Goal: Task Accomplishment & Management: Manage account settings

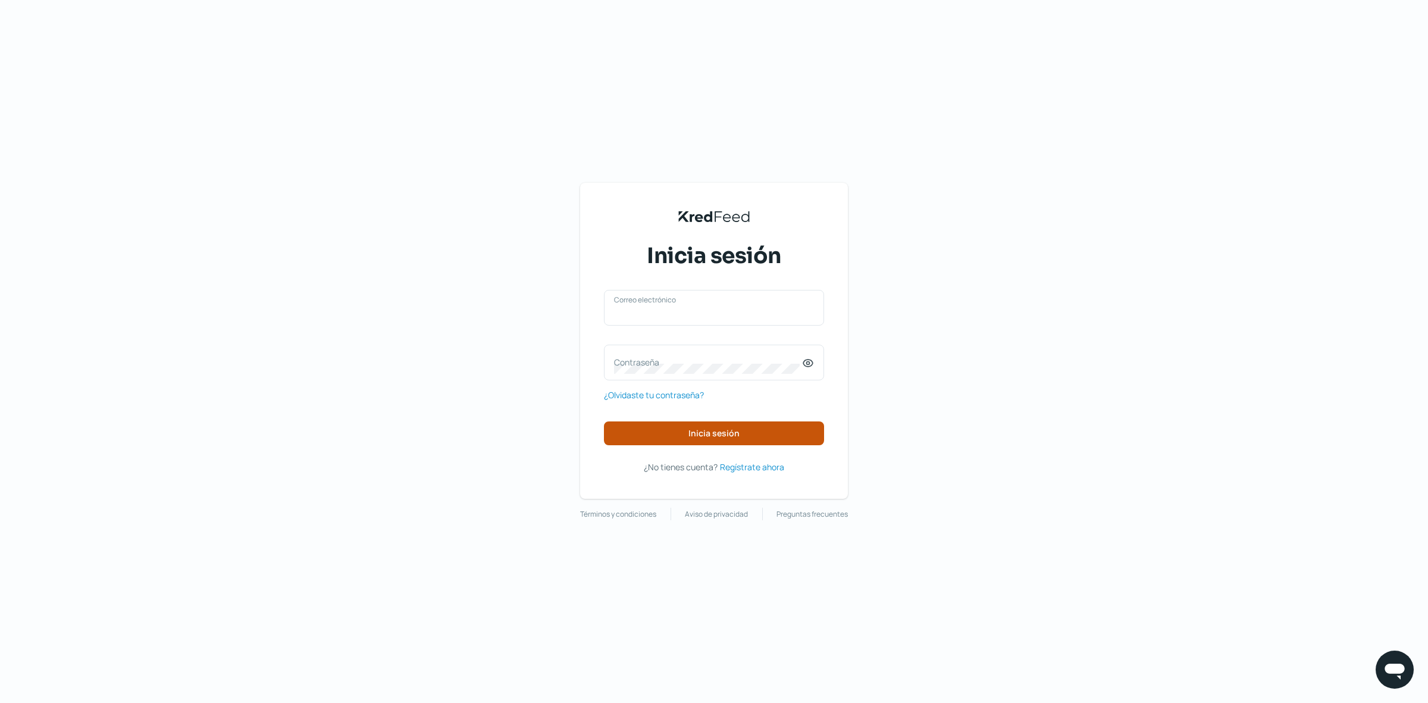
type input "[EMAIL_ADDRESS][DOMAIN_NAME]"
click at [721, 433] on span "Inicia sesión" at bounding box center [713, 433] width 51 height 8
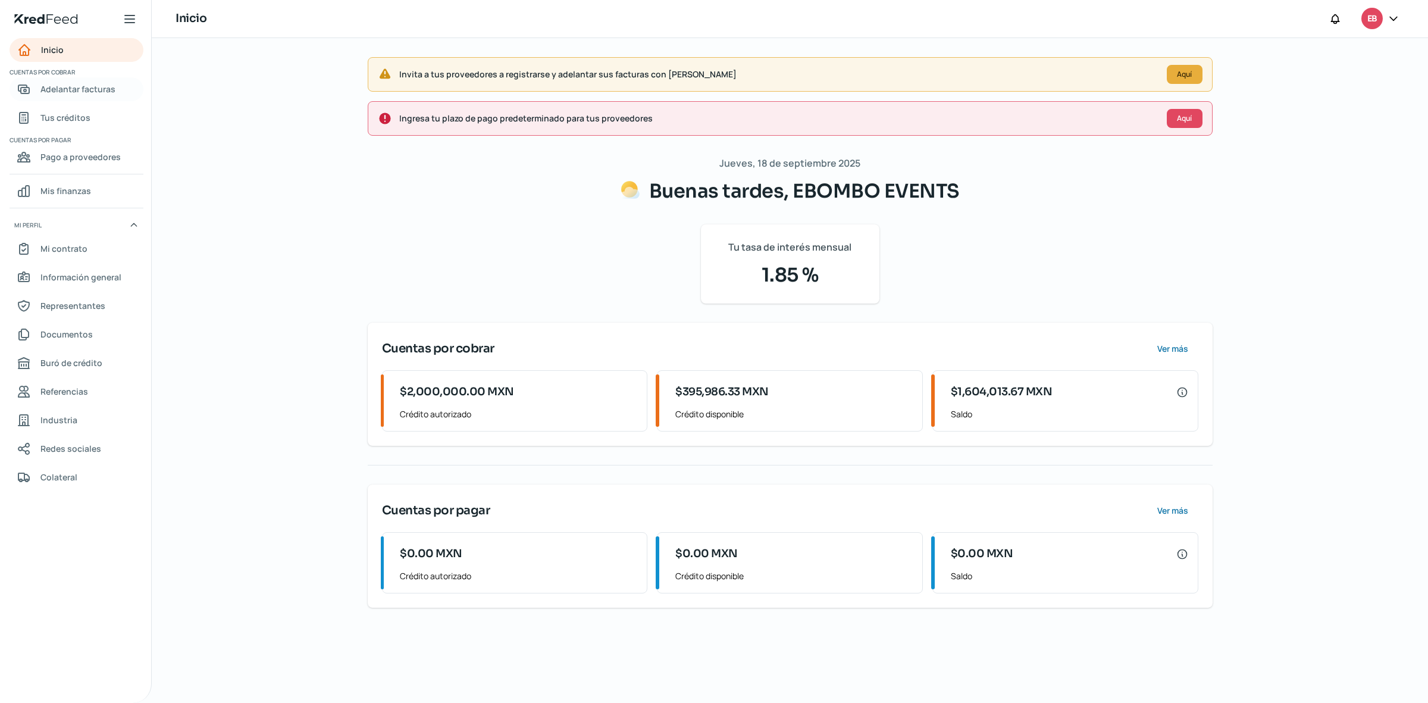
click at [100, 90] on span "Adelantar facturas" at bounding box center [77, 89] width 75 height 15
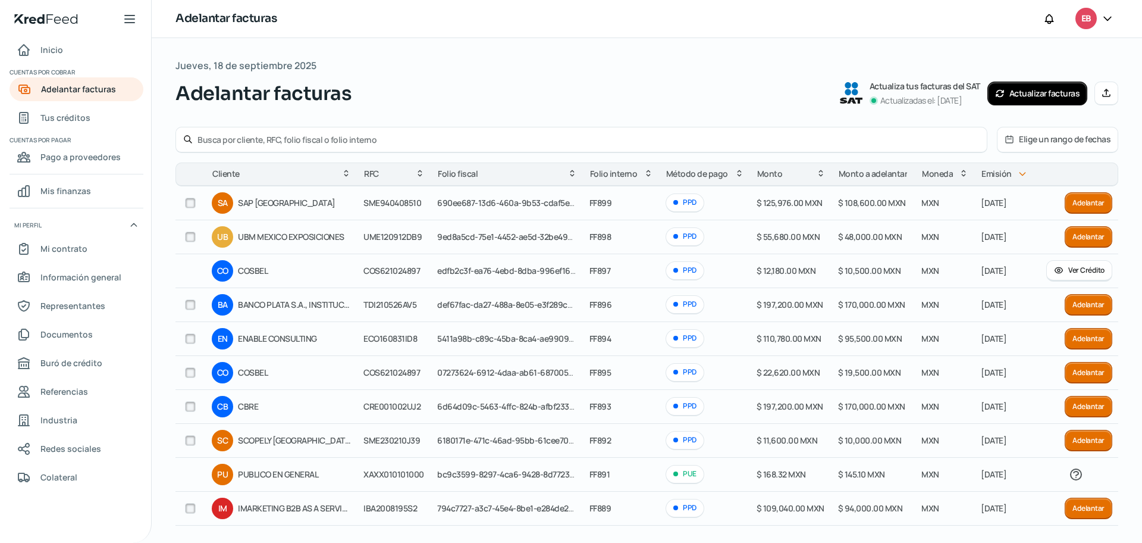
click at [1040, 140] on button "Elige un rango de fechas" at bounding box center [1058, 139] width 120 height 24
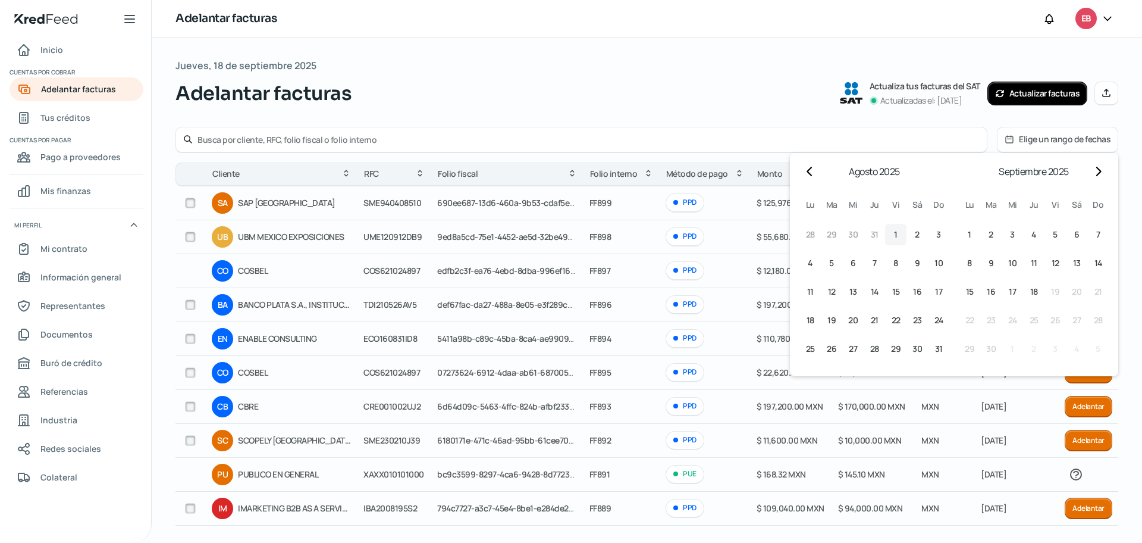
click at [888, 234] on button "1 1º agosto (viernes)" at bounding box center [895, 234] width 21 height 21
click at [935, 349] on span "31" at bounding box center [939, 349] width 8 height 14
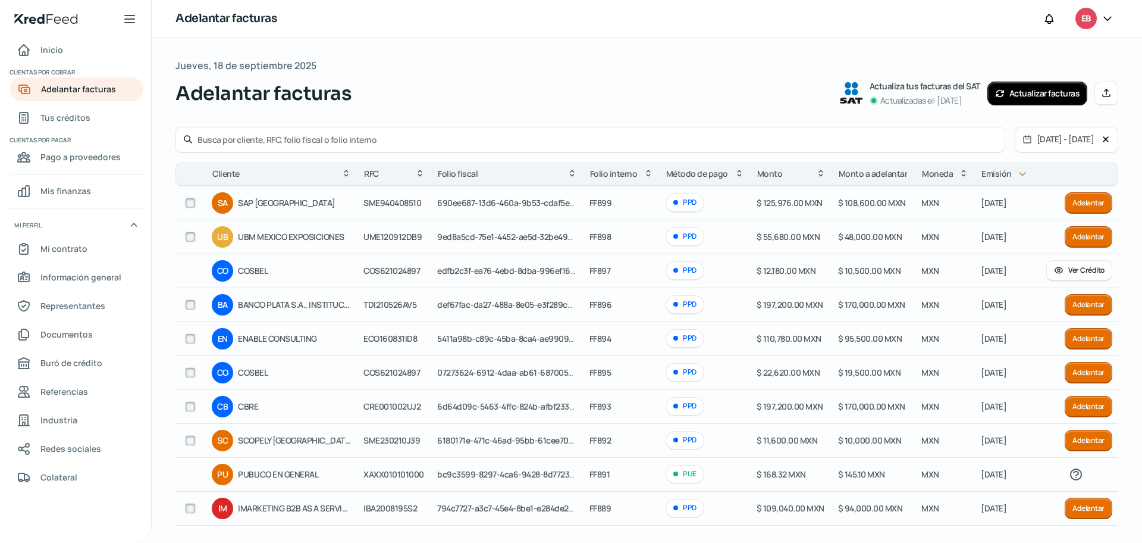
click at [265, 140] on input "text" at bounding box center [598, 139] width 800 height 11
click at [136, 140] on div "Inicio | KredFeed Inicio Cuentas por cobrar Adelantar facturas Tus créditos Cue…" at bounding box center [571, 271] width 1142 height 543
type input "COSBEL"
drag, startPoint x: 271, startPoint y: 140, endPoint x: 83, endPoint y: 129, distance: 188.4
click at [83, 129] on div "Inicio | KredFeed Inicio Cuentas por cobrar Adelantar facturas Tus créditos Cue…" at bounding box center [571, 271] width 1142 height 543
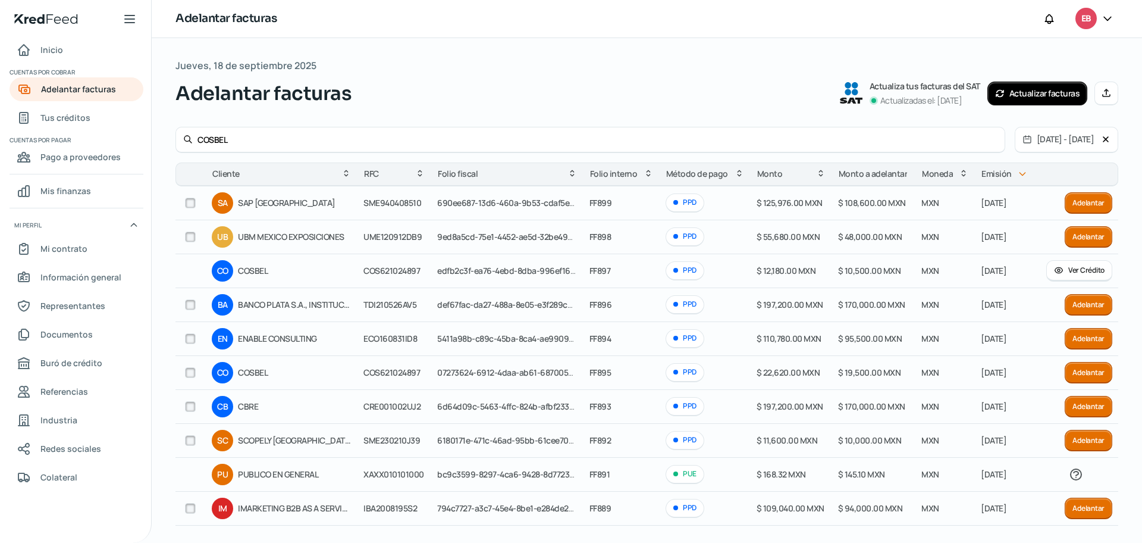
click at [268, 138] on input "COSBEL" at bounding box center [598, 139] width 800 height 11
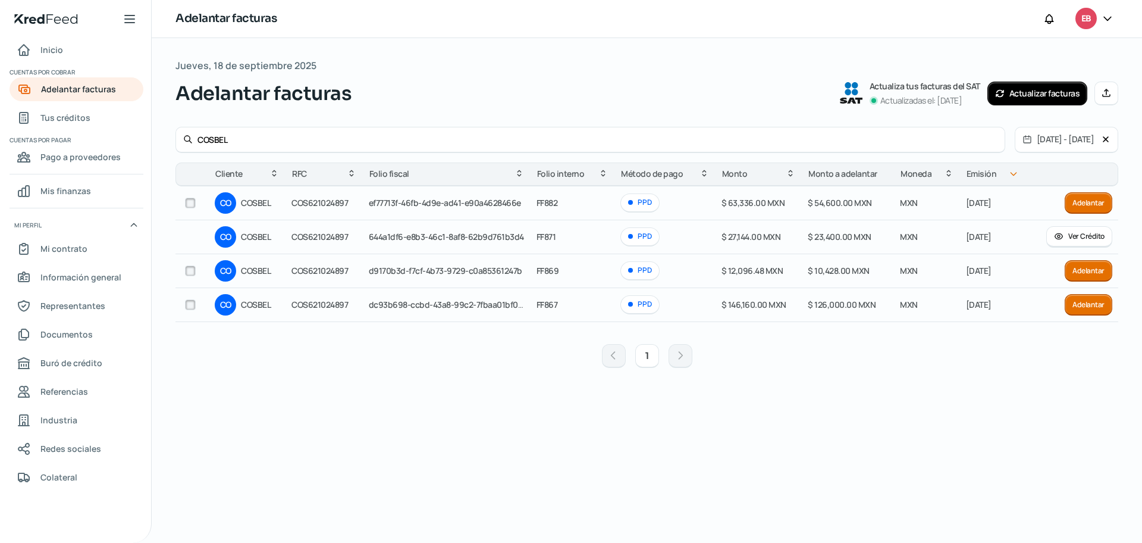
drag, startPoint x: 284, startPoint y: 144, endPoint x: 173, endPoint y: 148, distance: 111.4
click at [173, 148] on div "Jueves, 18 de septiembre 2025 Adelantar facturas Actualiza tus facturas del SAT…" at bounding box center [647, 290] width 991 height 505
click at [1001, 93] on icon at bounding box center [1001, 94] width 10 height 10
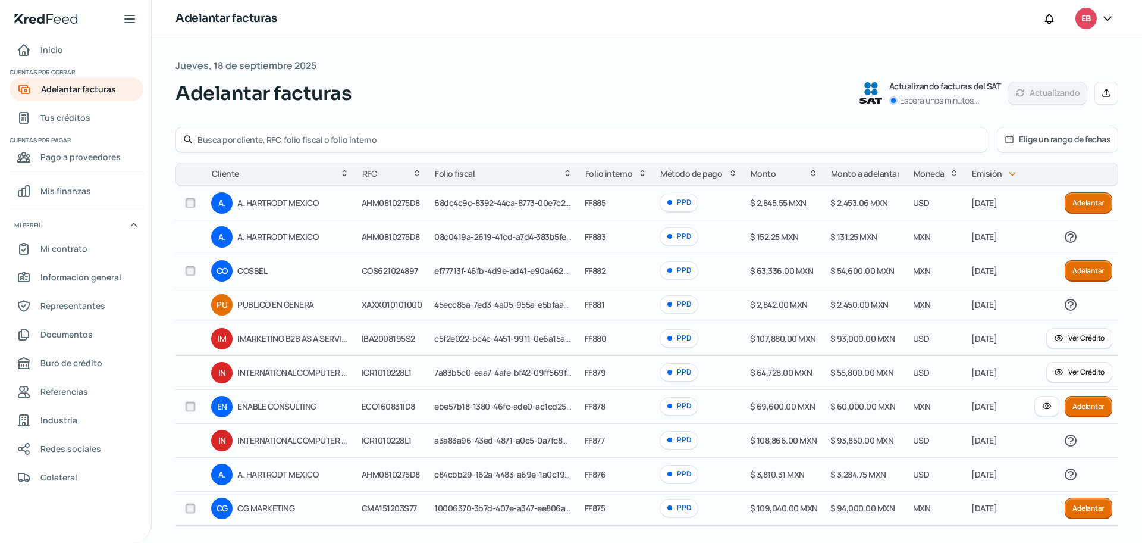
click at [1022, 143] on button "Elige un rango de fechas" at bounding box center [1058, 139] width 120 height 24
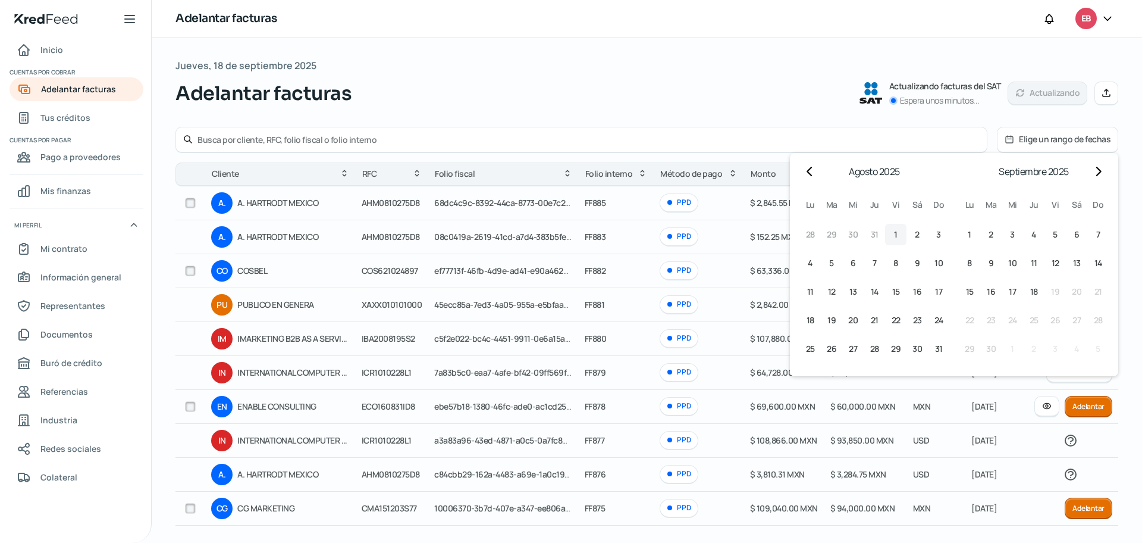
click at [894, 237] on span "1" at bounding box center [896, 234] width 4 height 14
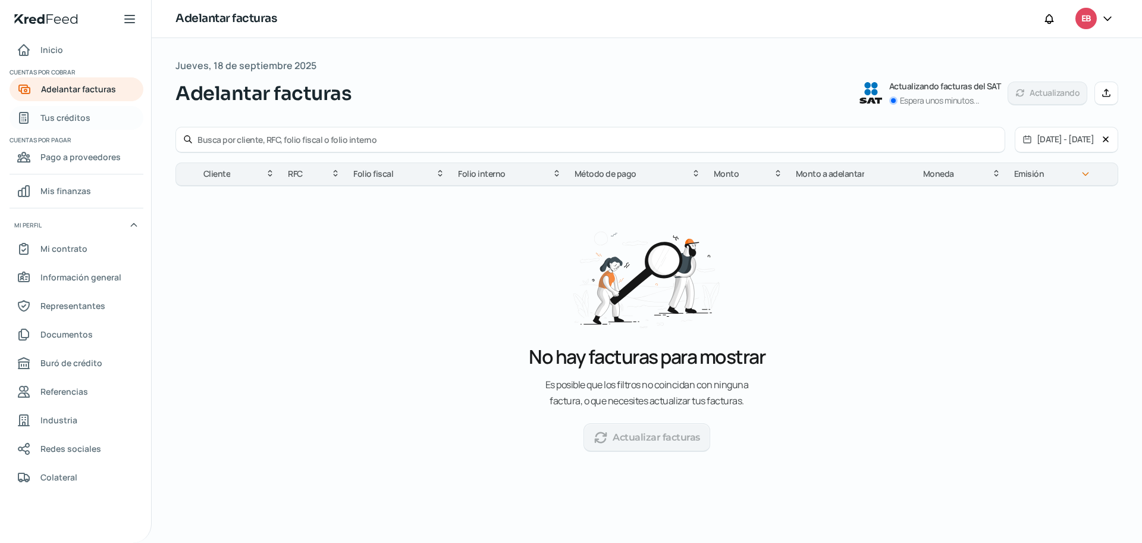
click at [86, 121] on span "Tus créditos" at bounding box center [65, 117] width 50 height 15
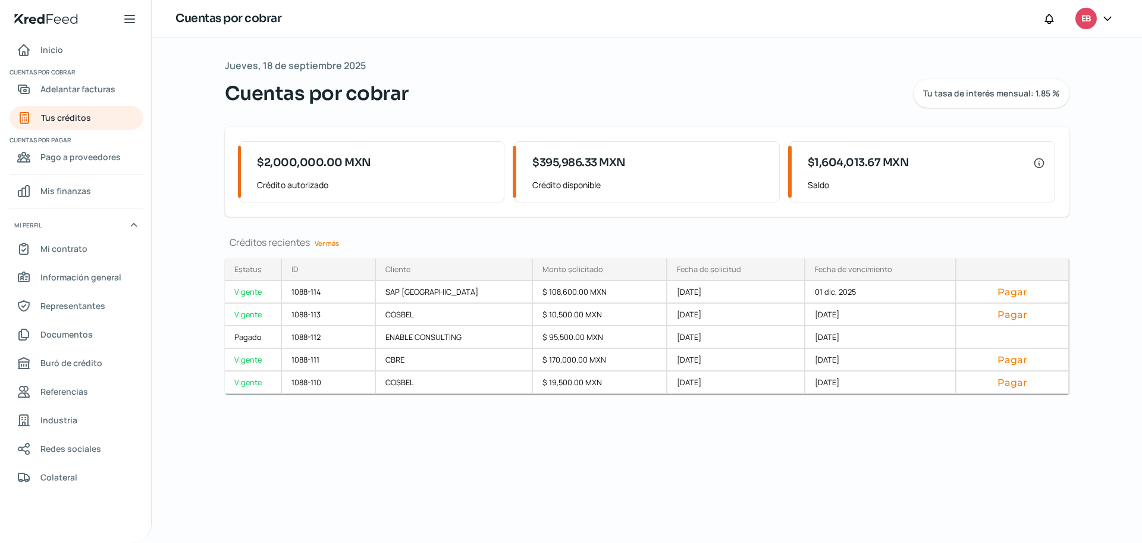
click at [334, 243] on link "Ver más" at bounding box center [327, 243] width 34 height 18
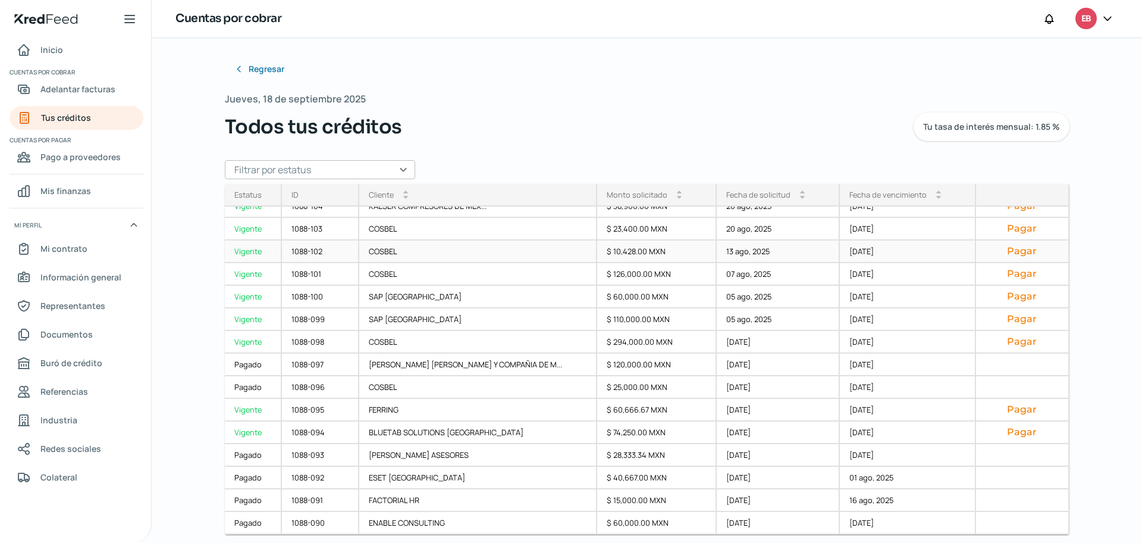
scroll to position [163, 0]
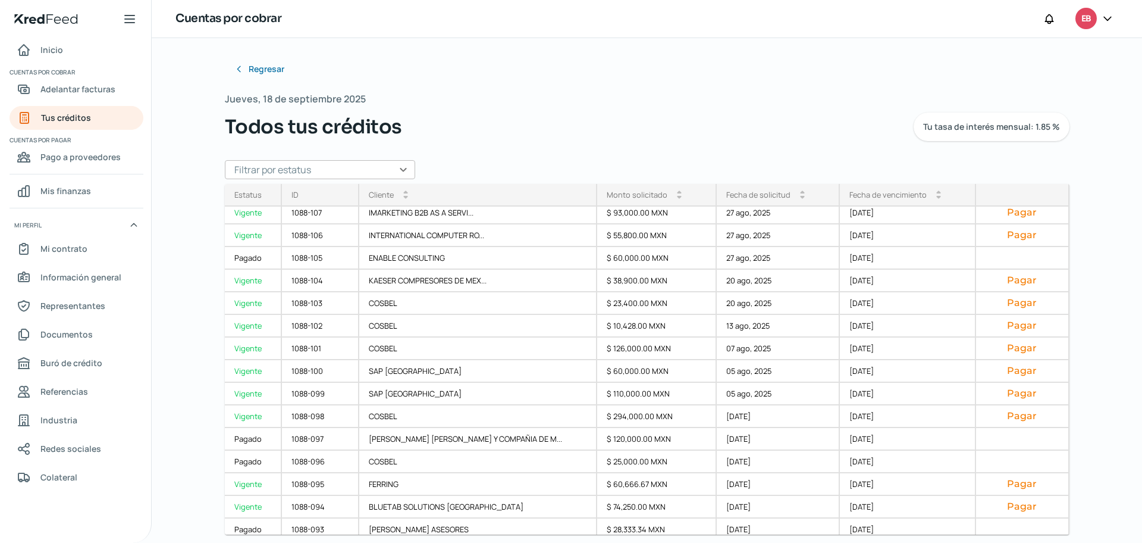
click at [399, 173] on input "text" at bounding box center [320, 169] width 190 height 19
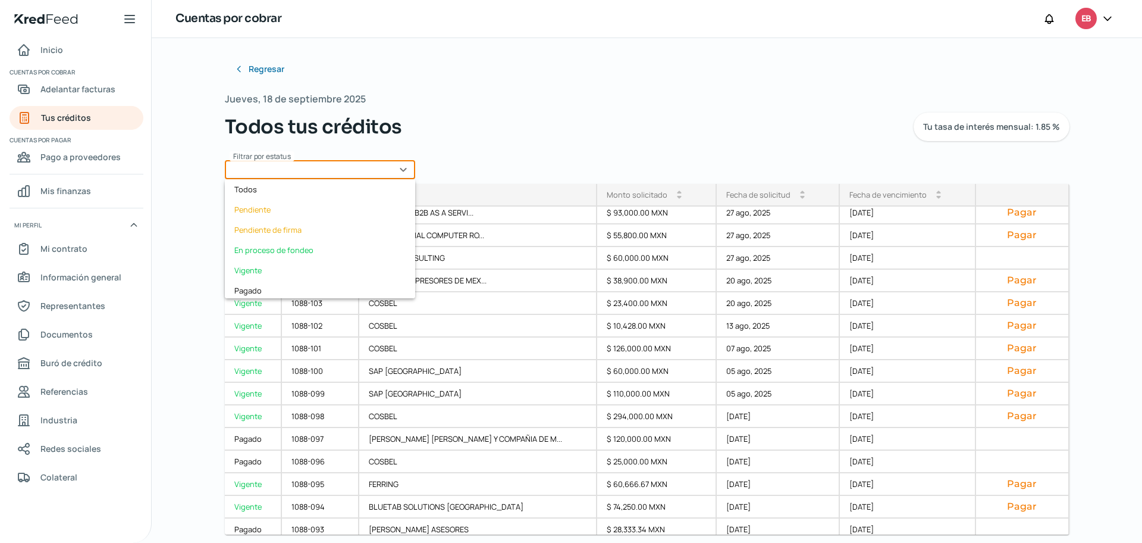
click at [533, 148] on div "Regresar Jueves, 18 de septiembre 2025 Todos tus créditos Tu tasa de interés me…" at bounding box center [647, 254] width 845 height 394
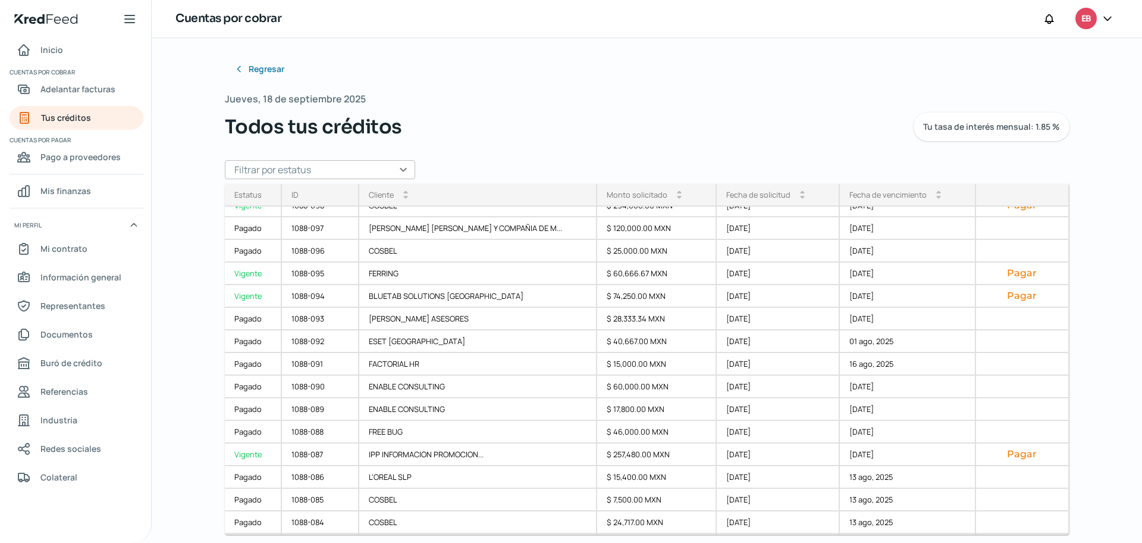
scroll to position [386, 0]
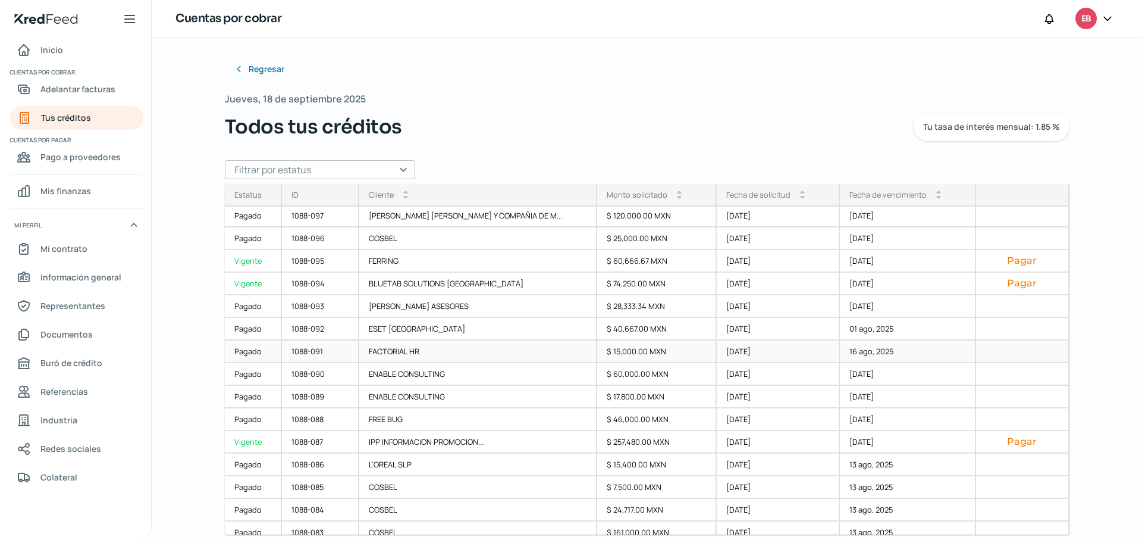
click at [597, 351] on div "$ 15,000.00 MXN" at bounding box center [657, 351] width 120 height 23
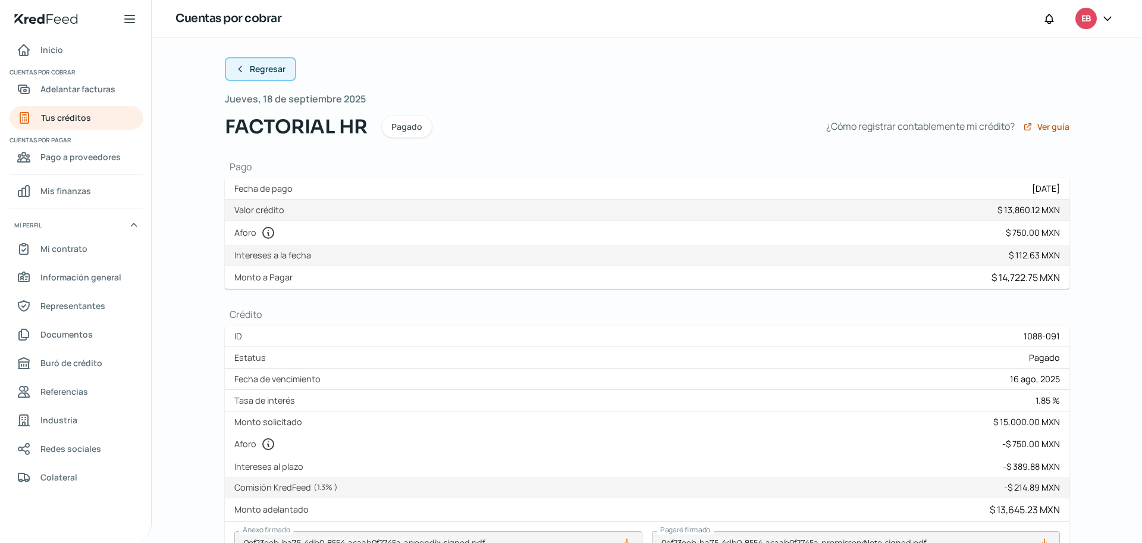
click at [236, 70] on icon at bounding box center [241, 69] width 10 height 10
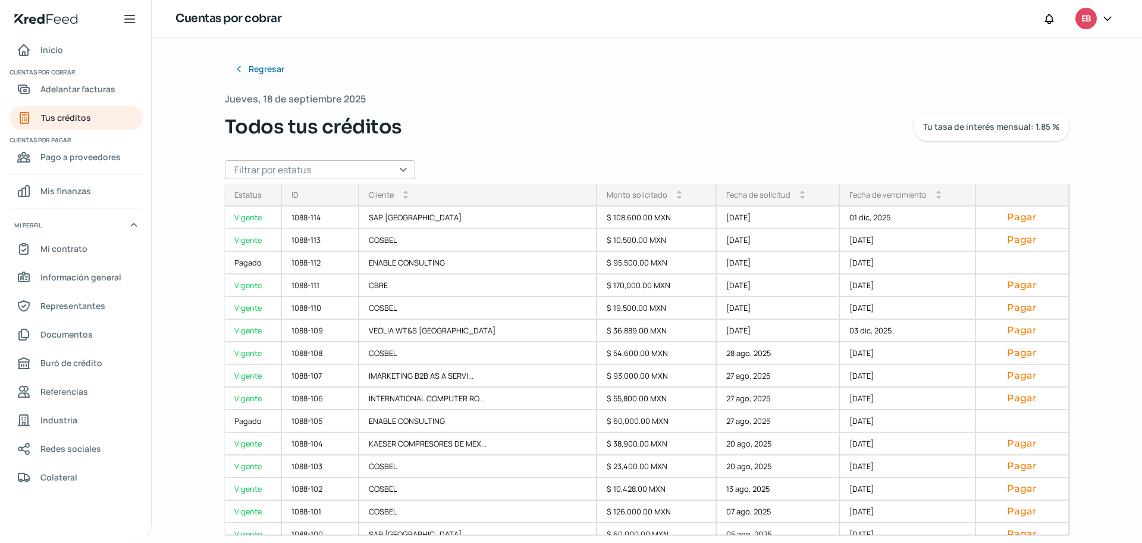
click at [347, 195] on div "ID" at bounding box center [321, 195] width 78 height 23
click at [305, 194] on div "ID" at bounding box center [321, 195] width 78 height 23
click at [293, 195] on div "ID" at bounding box center [295, 194] width 7 height 11
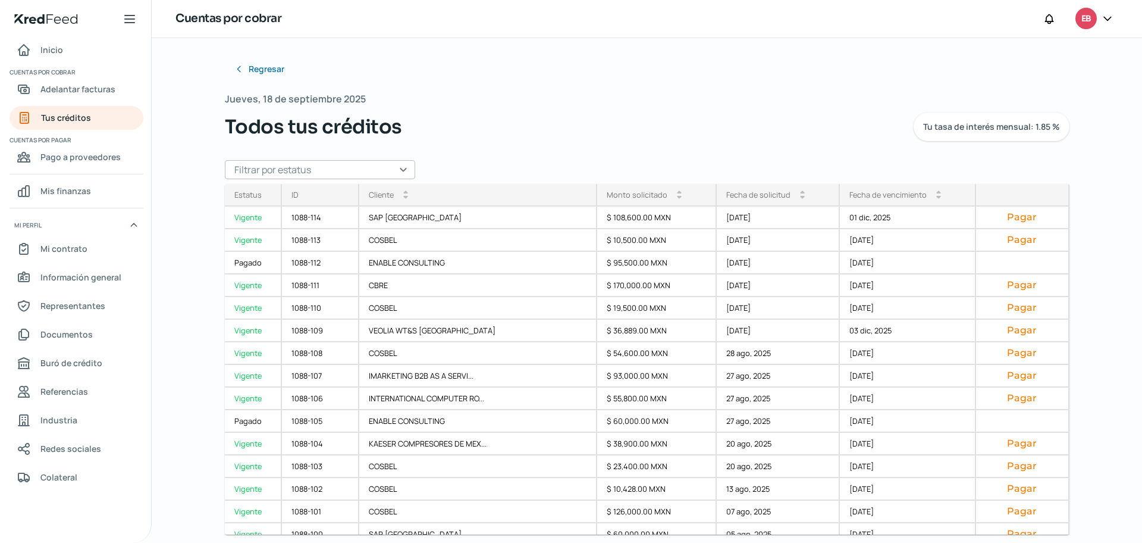
click at [321, 195] on div "ID" at bounding box center [321, 195] width 78 height 23
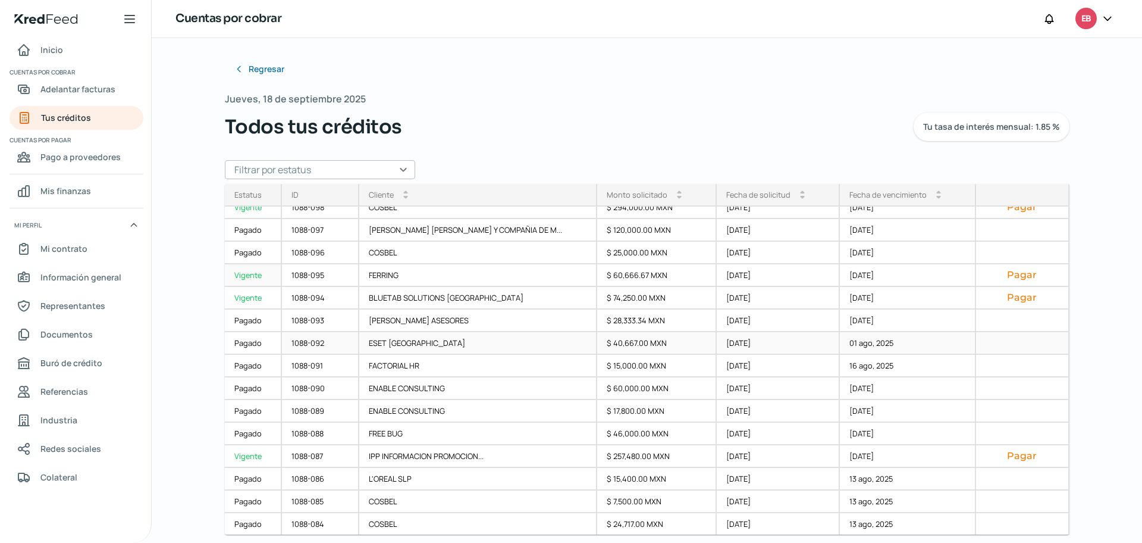
scroll to position [298, 0]
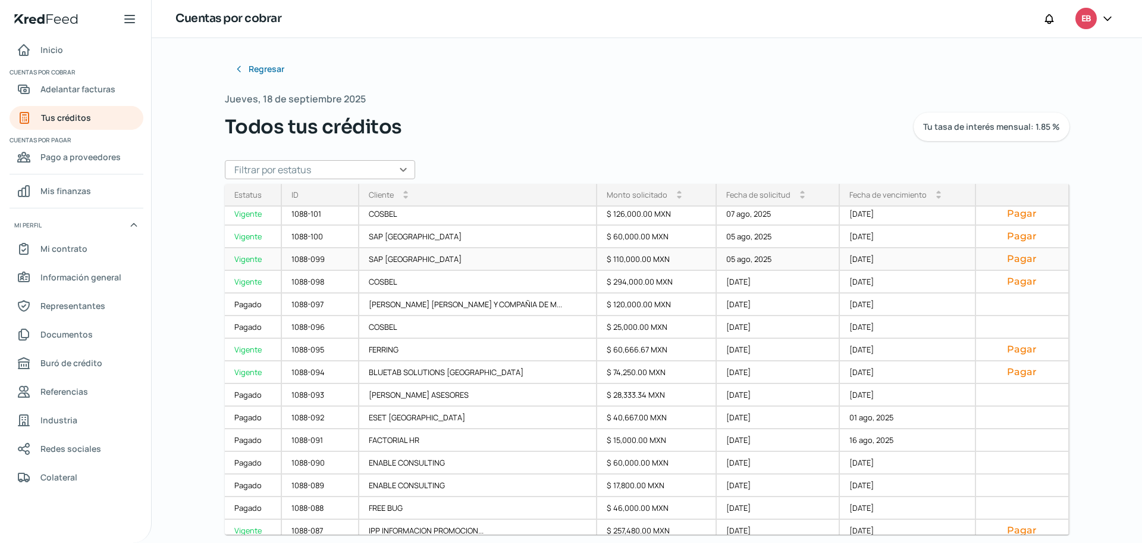
click at [392, 257] on div "SAP [GEOGRAPHIC_DATA]" at bounding box center [478, 259] width 238 height 23
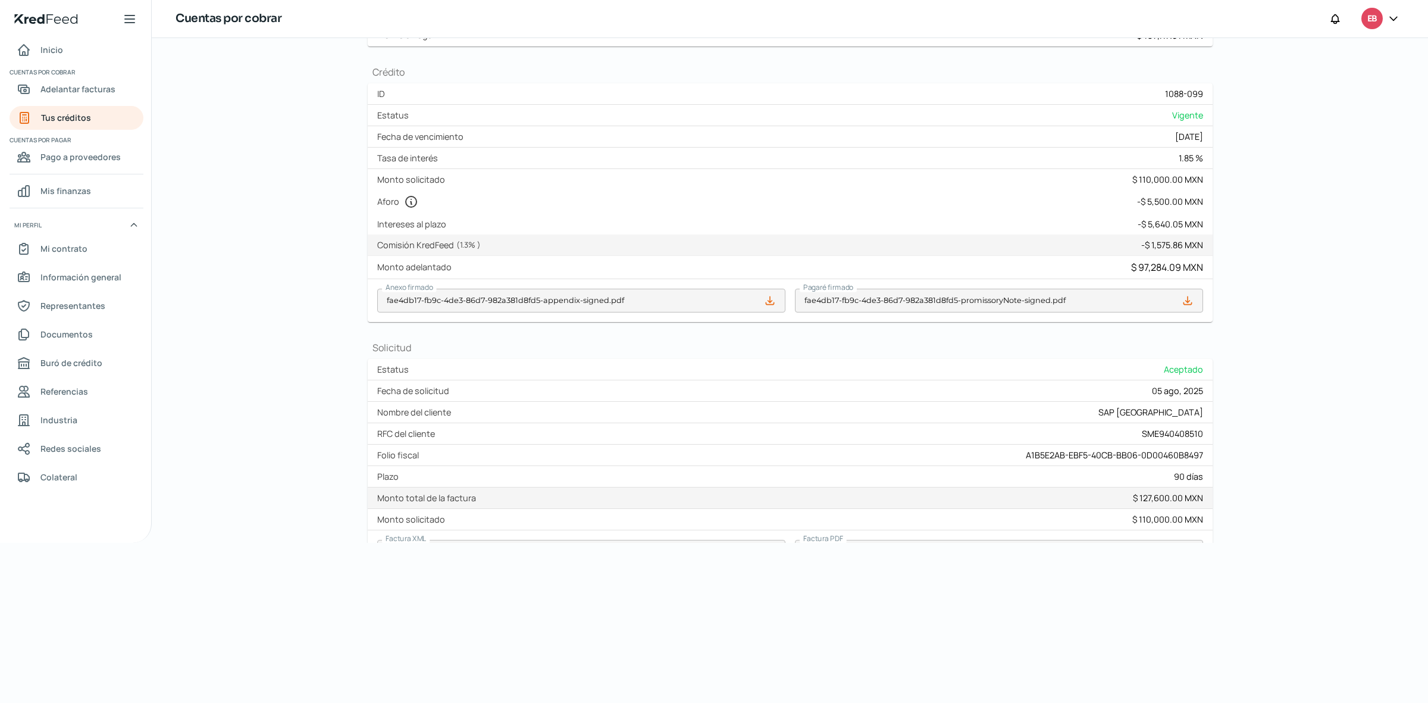
scroll to position [159, 0]
